Goal: Task Accomplishment & Management: Manage account settings

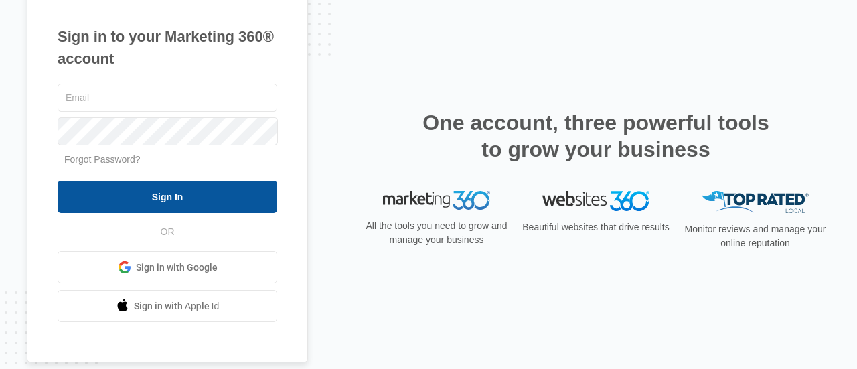
type input "[EMAIL_ADDRESS][DOMAIN_NAME]"
click at [149, 209] on input "Sign In" at bounding box center [168, 197] width 220 height 32
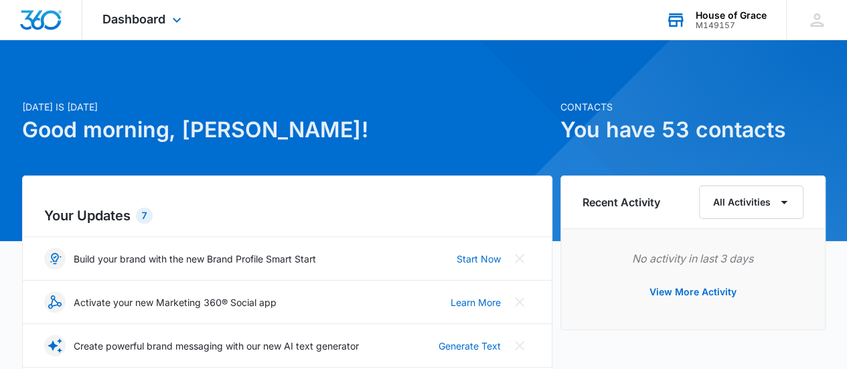
click at [757, 15] on div "House of Grace" at bounding box center [730, 15] width 71 height 11
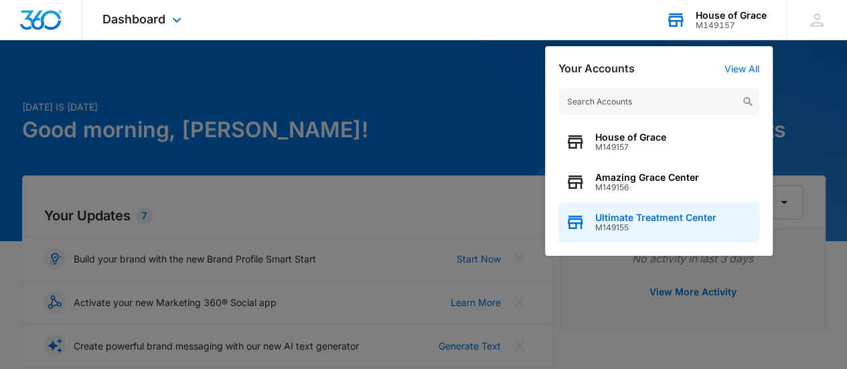
click at [651, 209] on div "Ultimate Treatment Center M149155" at bounding box center [658, 222] width 201 height 40
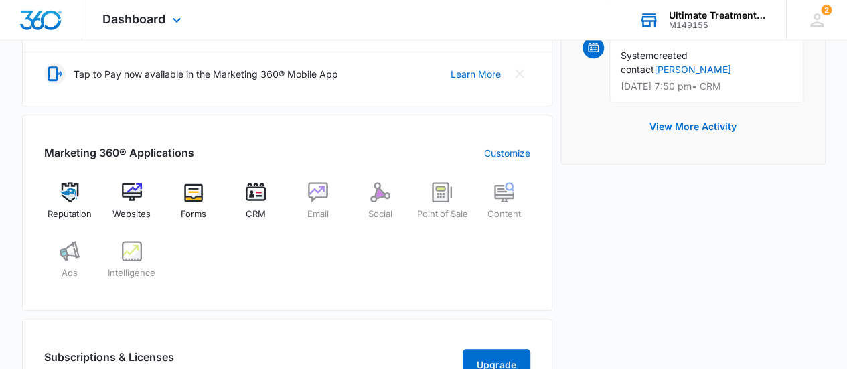
scroll to position [448, 0]
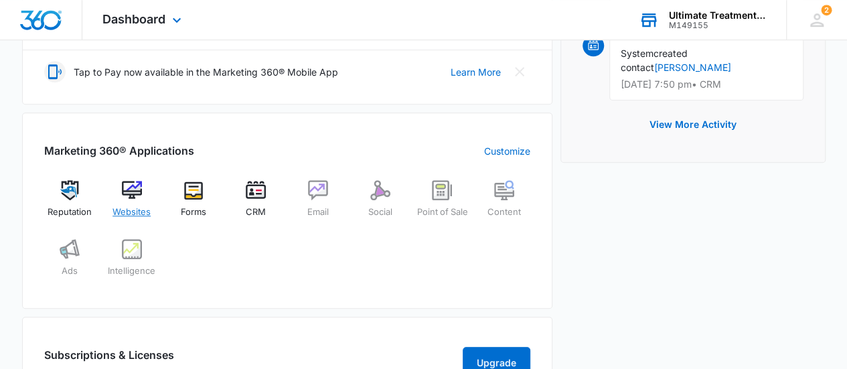
click at [130, 191] on img at bounding box center [132, 190] width 20 height 20
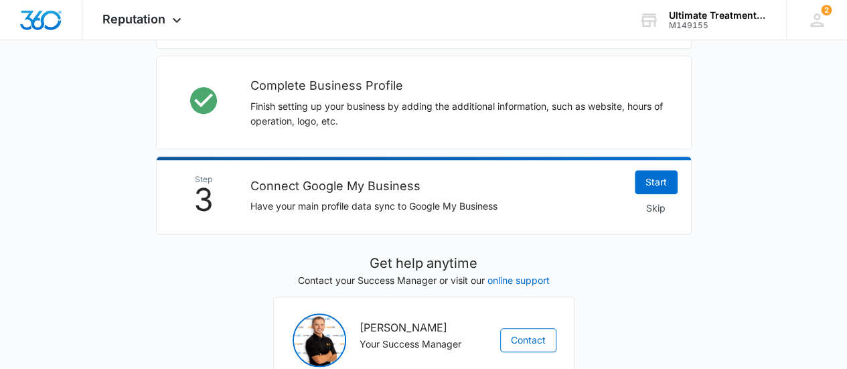
scroll to position [515, 0]
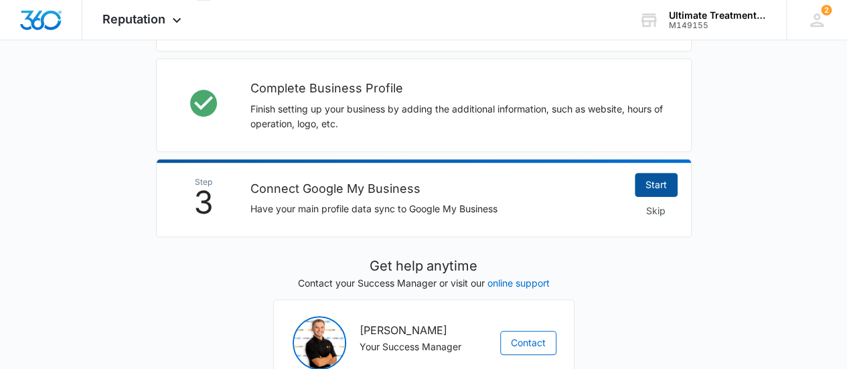
click at [655, 176] on link "Start" at bounding box center [655, 185] width 43 height 24
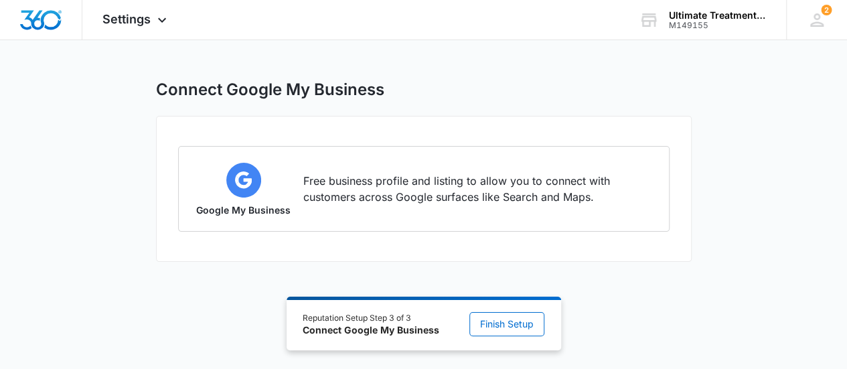
scroll to position [3, 0]
click at [507, 327] on span "Finish Setup" at bounding box center [507, 324] width 54 height 15
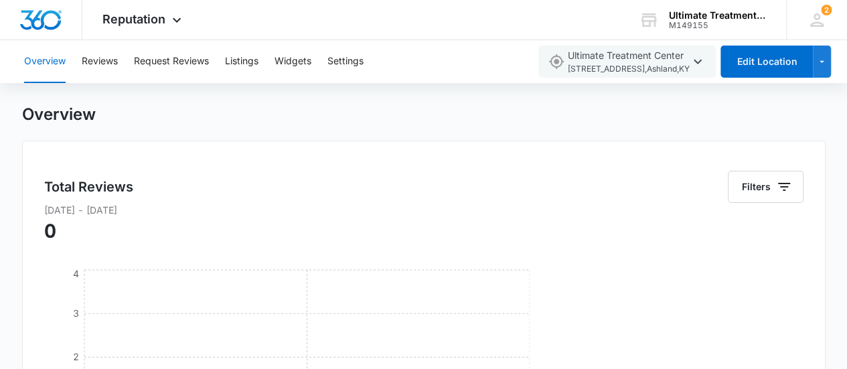
scroll to position [18, 0]
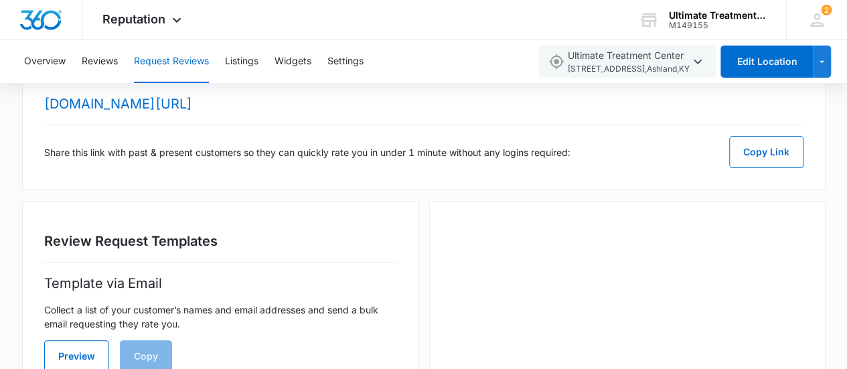
scroll to position [39, 0]
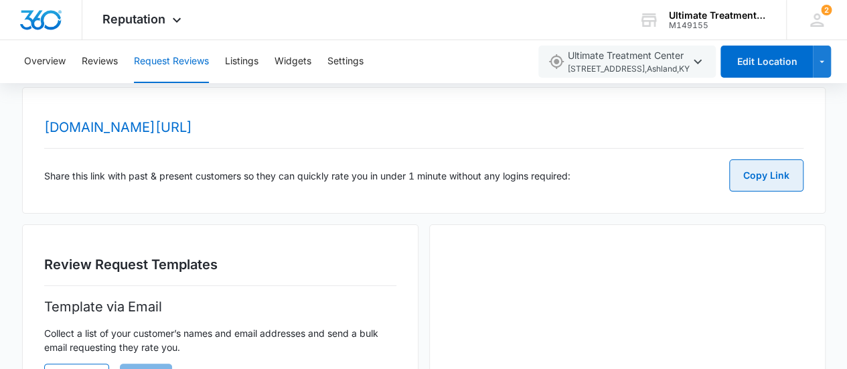
click at [779, 181] on button "Copy Link" at bounding box center [766, 175] width 74 height 32
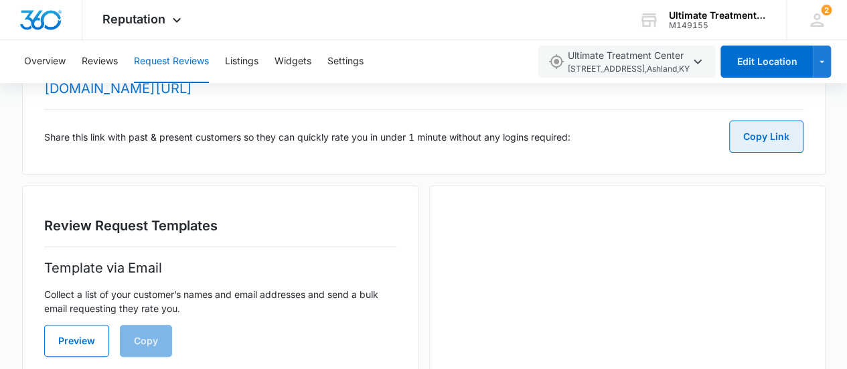
scroll to position [102, 0]
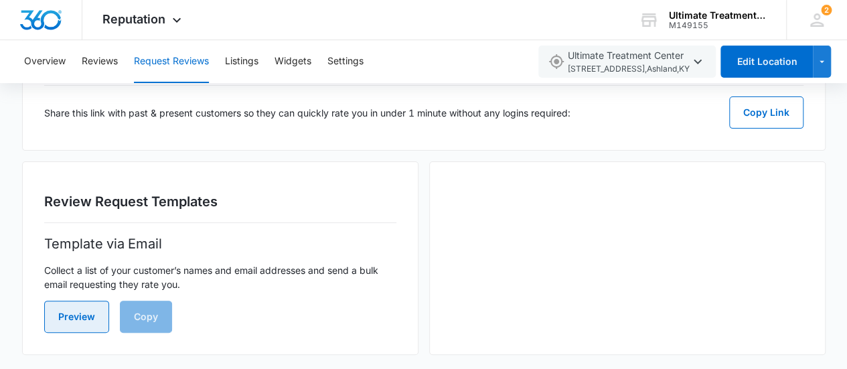
click at [74, 317] on button "Preview" at bounding box center [76, 316] width 65 height 32
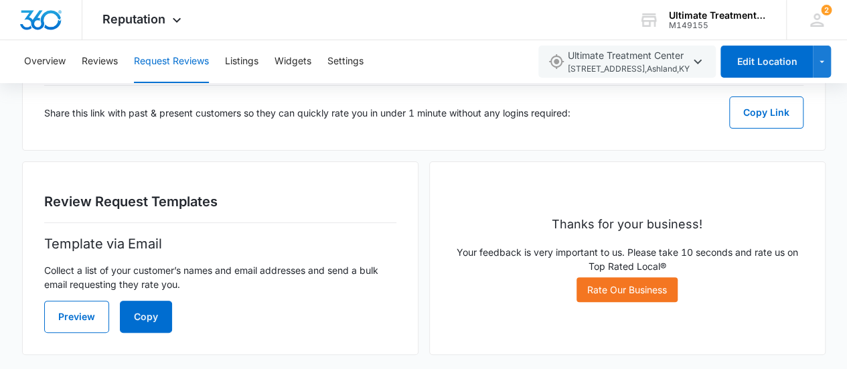
click at [640, 146] on div "[DOMAIN_NAME][URL] Share this link with past & present customers so they can qu…" at bounding box center [423, 87] width 803 height 126
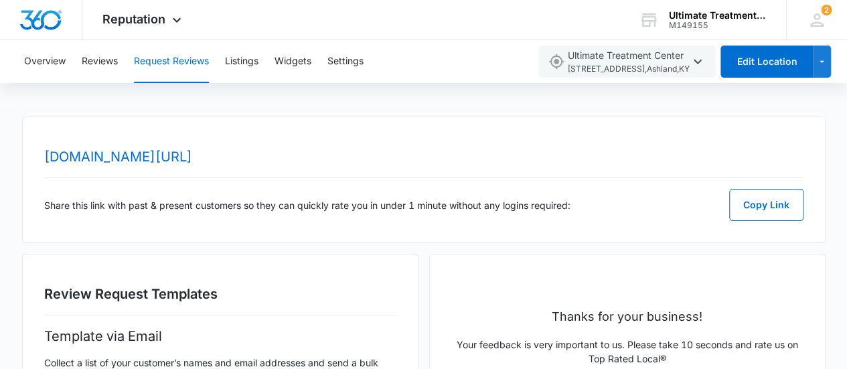
scroll to position [0, 0]
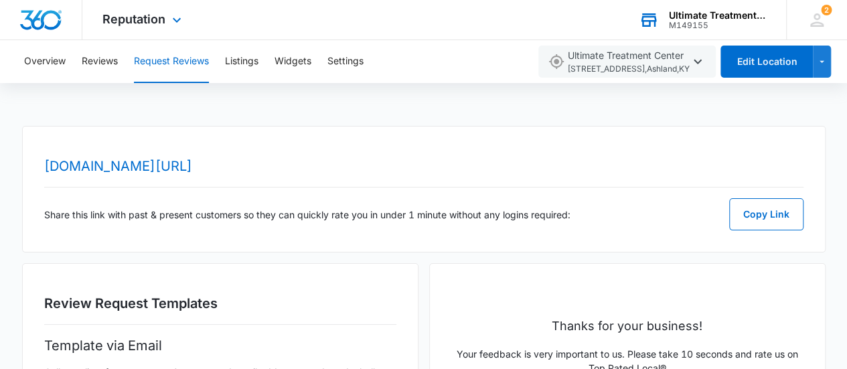
click at [781, 16] on div "Ultimate Treatment Center M149155 Your Accounts View All" at bounding box center [701, 19] width 167 height 39
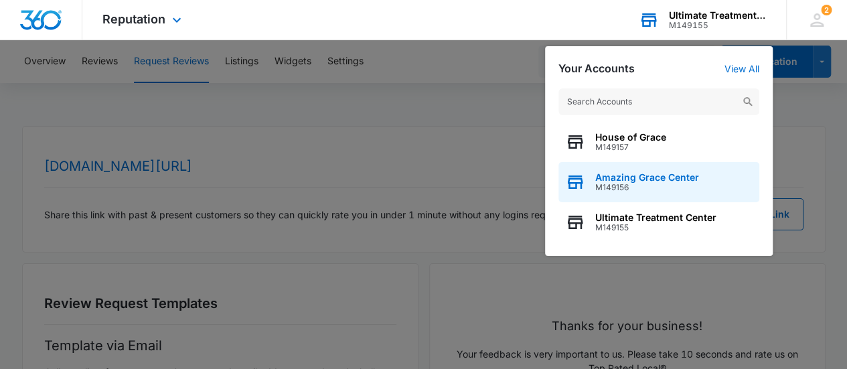
click at [670, 177] on span "Amazing Grace Center" at bounding box center [647, 177] width 104 height 11
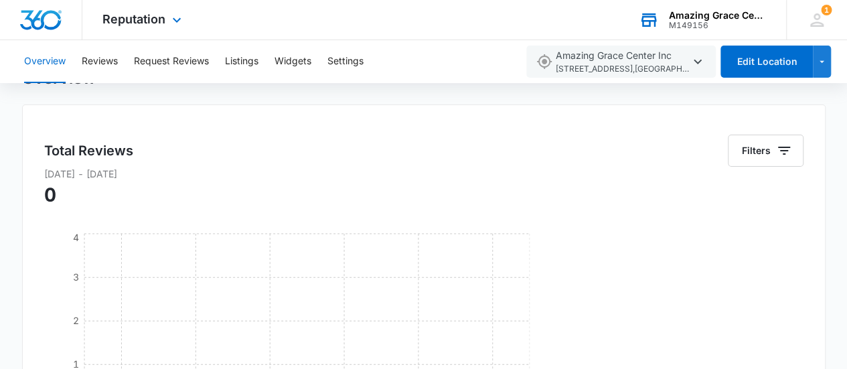
scroll to position [52, 0]
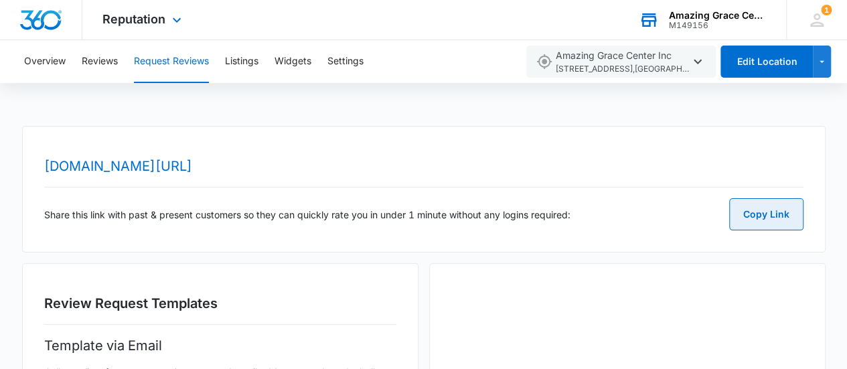
click at [764, 208] on button "Copy Link" at bounding box center [766, 214] width 74 height 32
click at [766, 16] on div "Amazing Grace Center M149156 Your Accounts View All" at bounding box center [701, 19] width 167 height 39
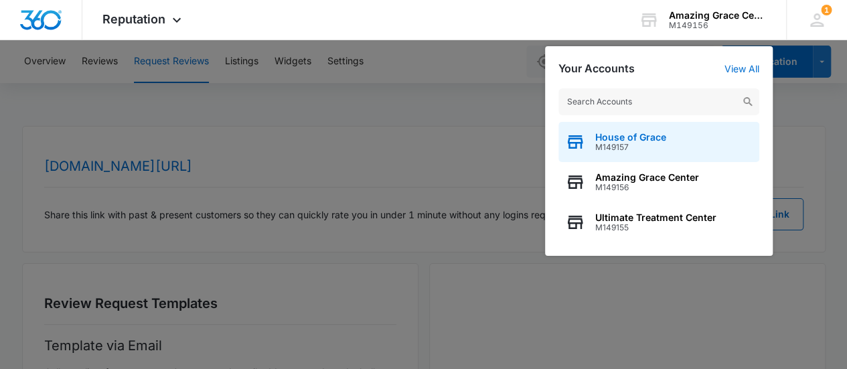
click at [637, 141] on span "House of Grace" at bounding box center [630, 137] width 71 height 11
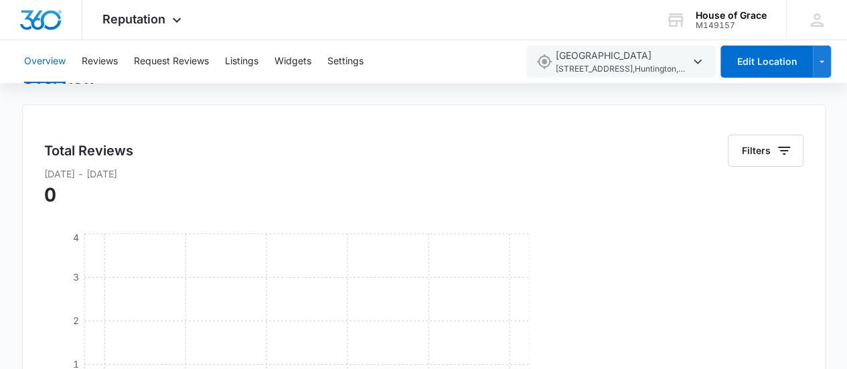
scroll to position [56, 0]
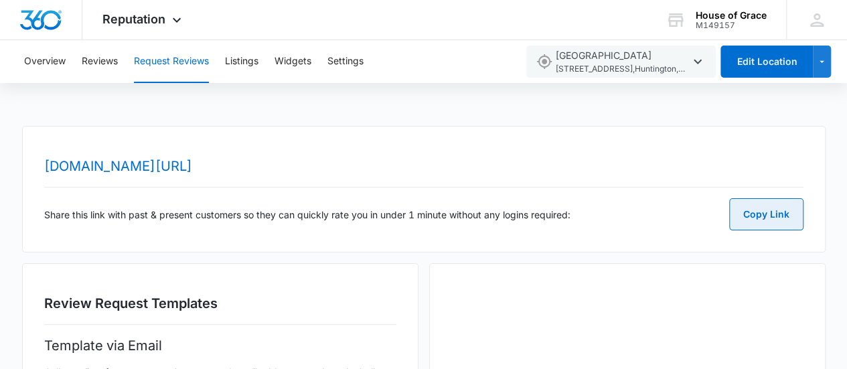
click at [748, 226] on button "Copy Link" at bounding box center [766, 214] width 74 height 32
click at [169, 26] on icon at bounding box center [177, 23] width 16 height 16
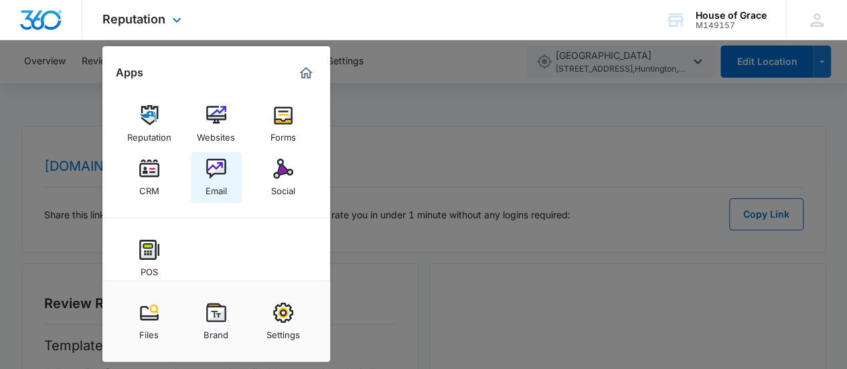
click at [214, 181] on div "Email" at bounding box center [215, 187] width 21 height 17
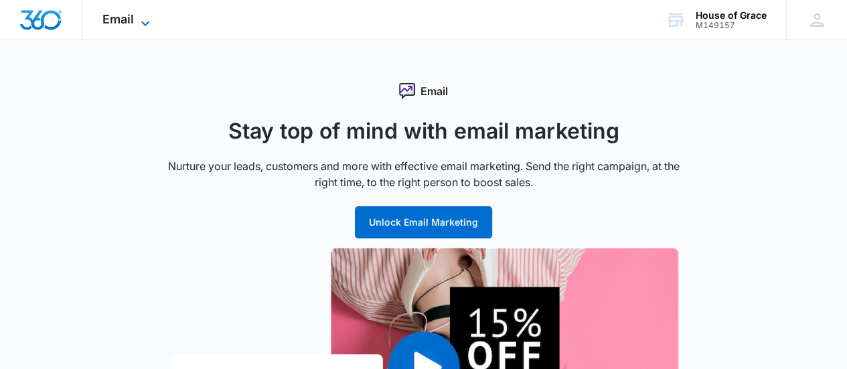
click at [145, 17] on icon at bounding box center [145, 23] width 16 height 16
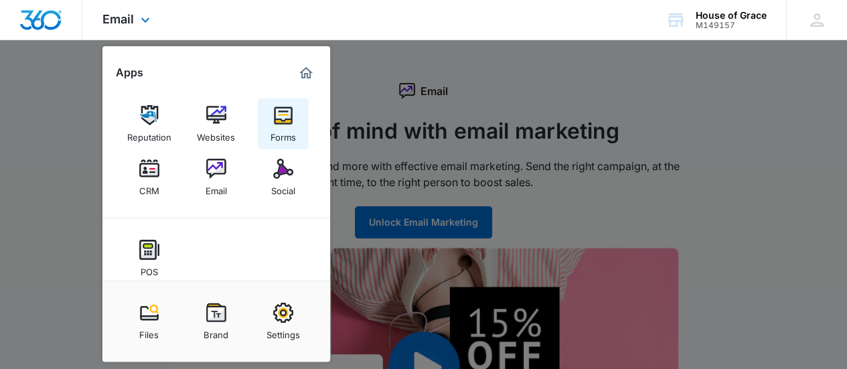
click at [284, 133] on div "Forms" at bounding box center [282, 133] width 25 height 17
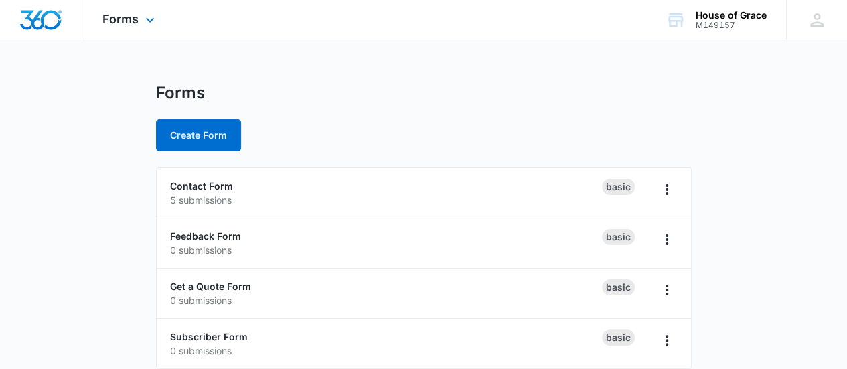
click at [149, 28] on div "Forms Apps Reputation Websites Forms CRM Email Social POS Content Ads Intellige…" at bounding box center [130, 19] width 96 height 39
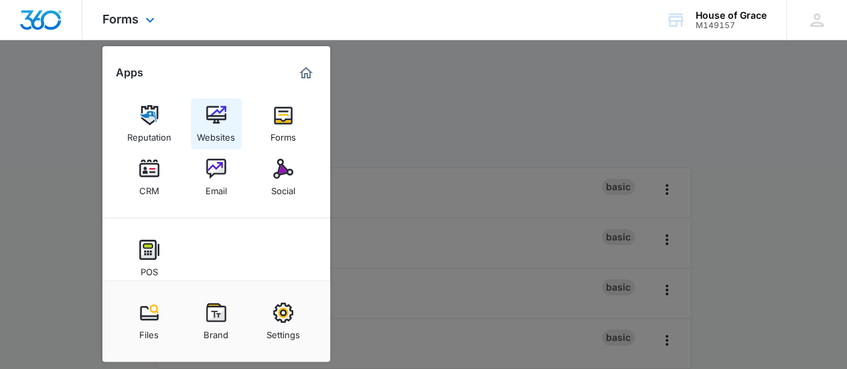
click at [224, 124] on img at bounding box center [216, 115] width 20 height 20
